Goal: Information Seeking & Learning: Learn about a topic

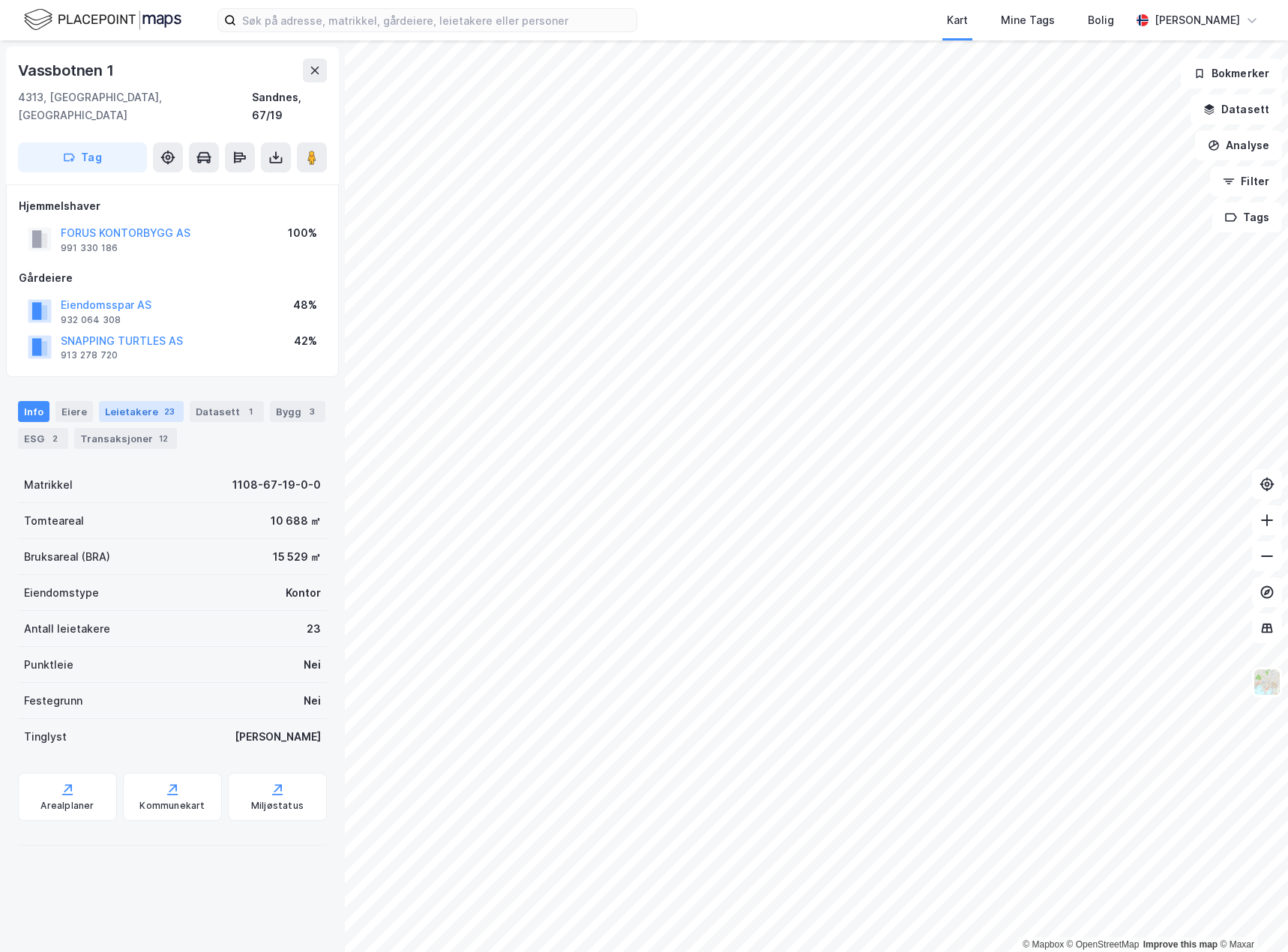
click at [161, 404] on div "23" at bounding box center [169, 411] width 16 height 15
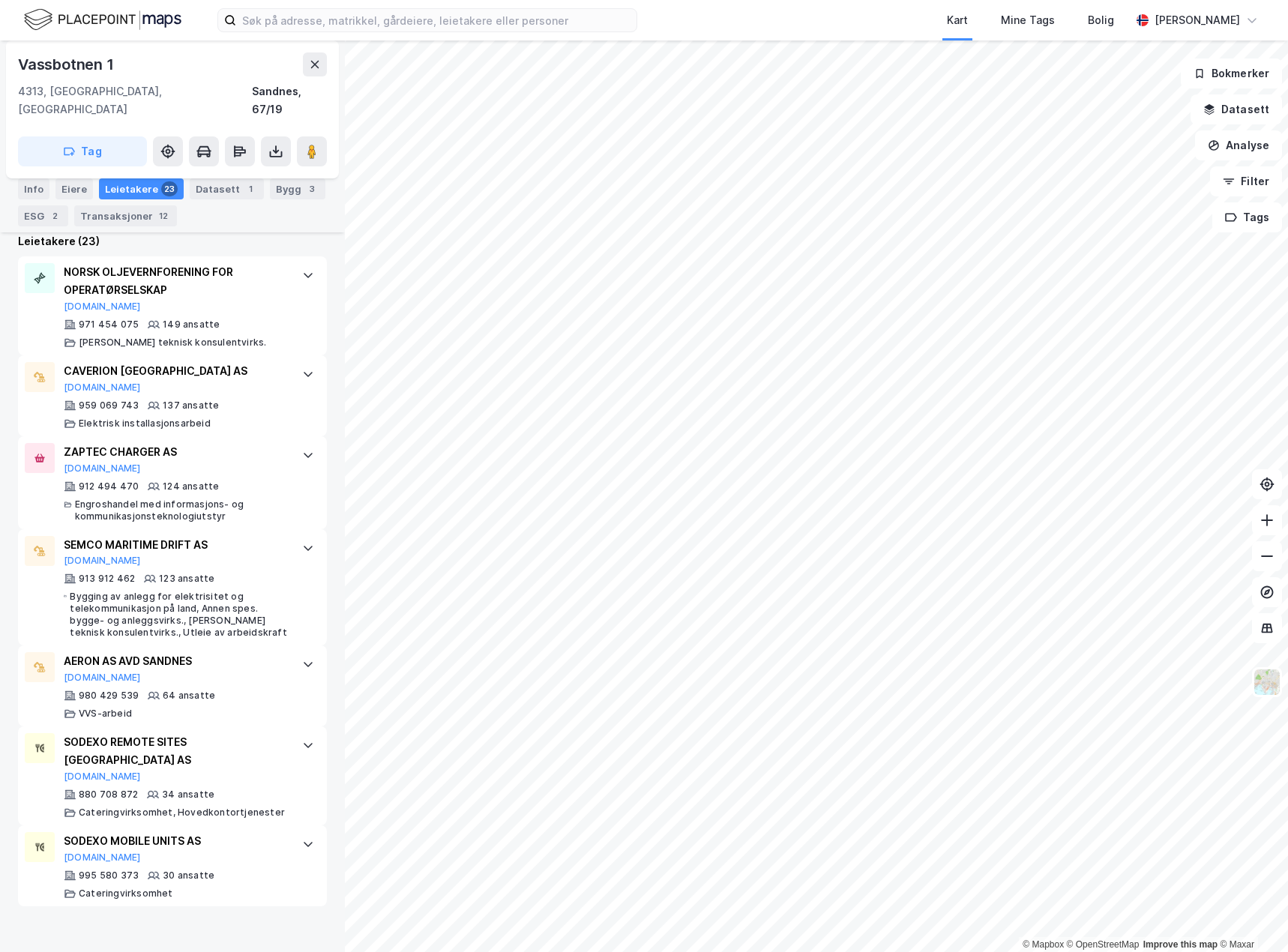
scroll to position [525, 0]
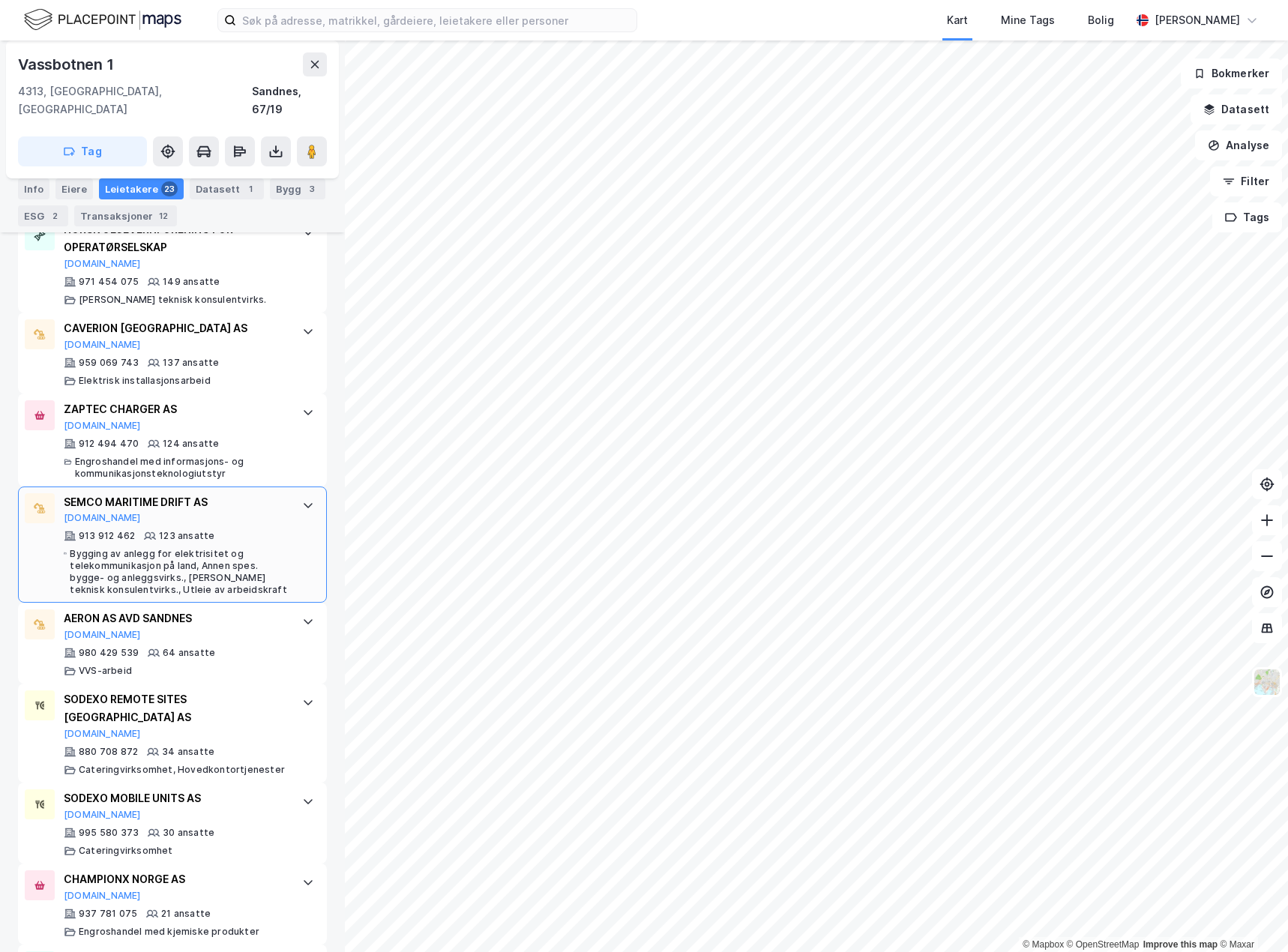
click at [256, 548] on div "Bygging av anlegg for elektrisitet og telekommunikasjon på land, Annen spes. by…" at bounding box center [179, 572] width 218 height 48
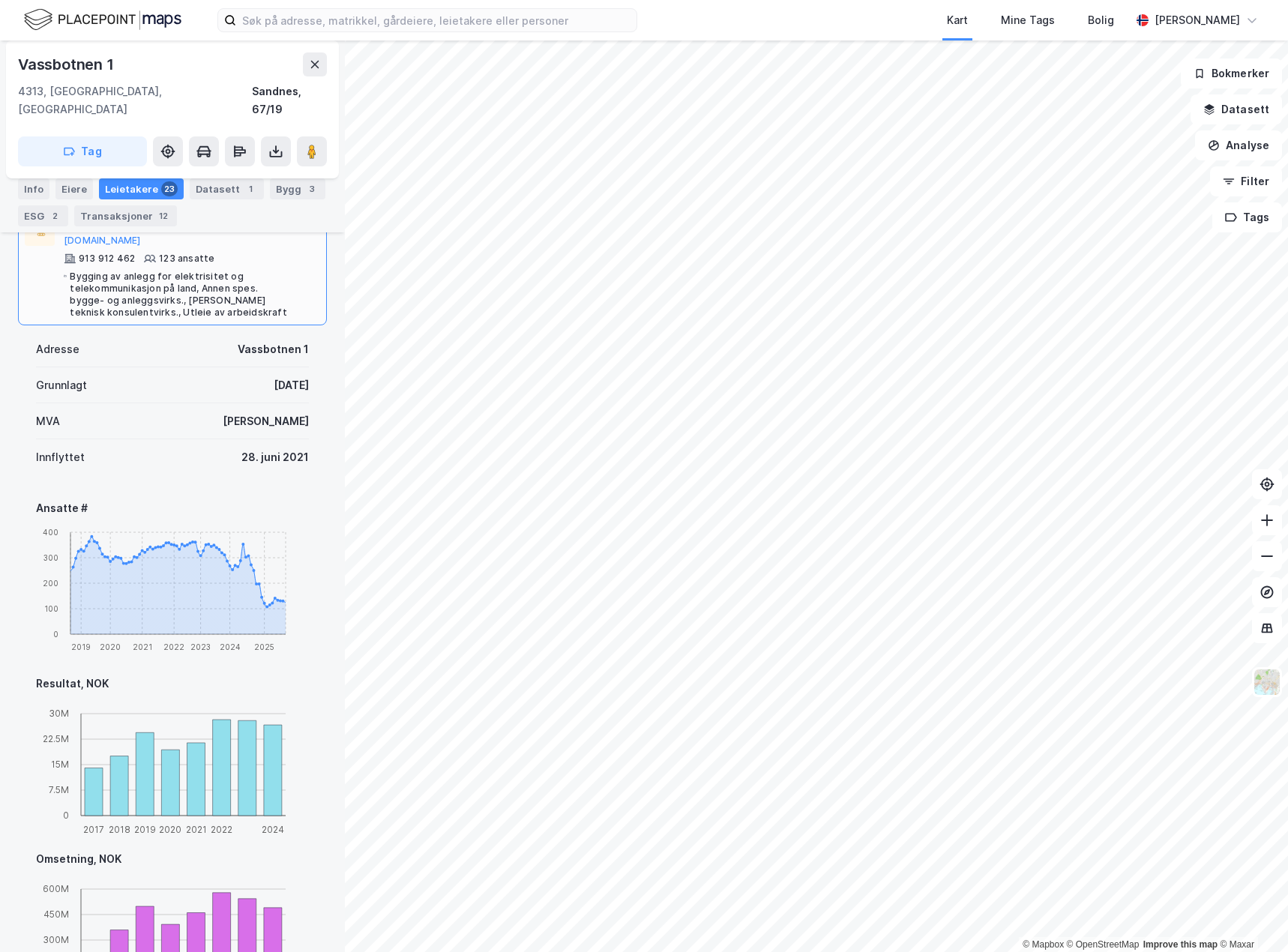
scroll to position [675, 0]
